Goal: Information Seeking & Learning: Find contact information

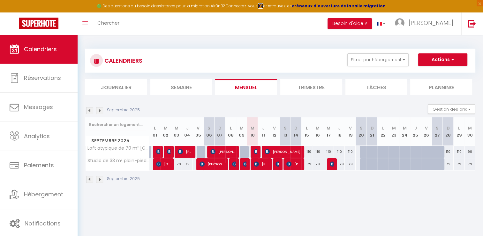
click at [263, 7] on strong "ICI" at bounding box center [261, 5] width 6 height 5
click at [471, 24] on img at bounding box center [472, 23] width 8 height 8
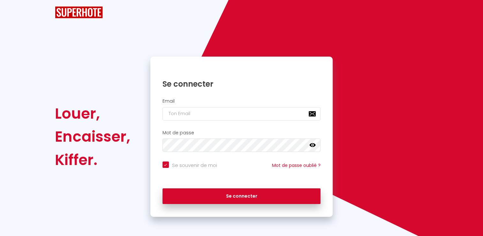
checkbox input "true"
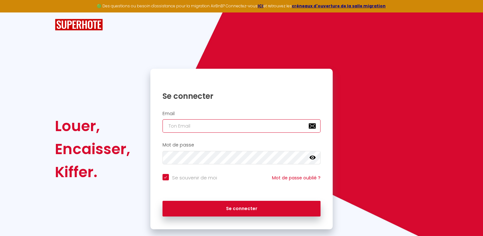
type input "[EMAIL_ADDRESS][DOMAIN_NAME]"
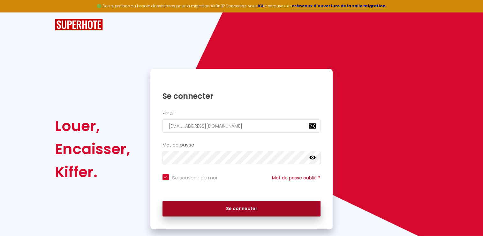
click at [238, 211] on button "Se connecter" at bounding box center [241, 208] width 158 height 16
checkbox input "true"
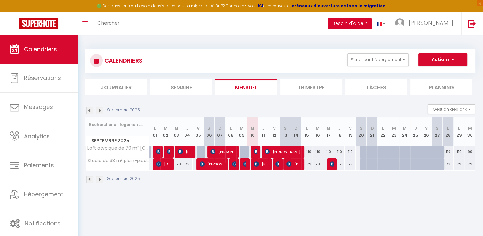
click at [372, 26] on button "Besoin d'aide ?" at bounding box center [349, 23] width 44 height 11
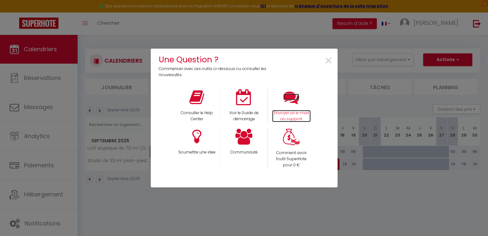
click at [294, 112] on p "Envoyer un e-mail au support" at bounding box center [291, 116] width 39 height 12
click at [329, 59] on span "×" at bounding box center [328, 61] width 9 height 20
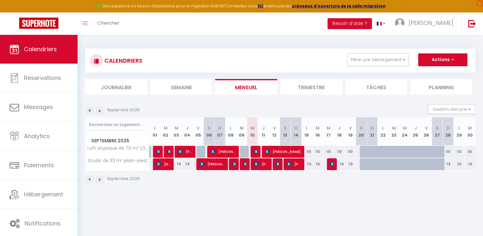
click at [141, 27] on div "Toggle menubar Chercher BUTTON Besoin d'aide ? patrick Paramètres Équipe" at bounding box center [262, 23] width 432 height 22
